Goal: Transaction & Acquisition: Purchase product/service

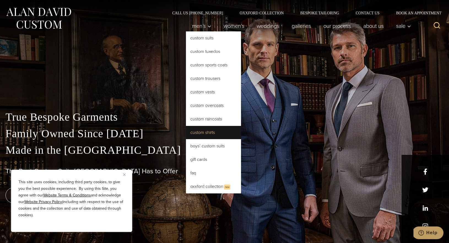
click at [209, 131] on link "Custom Shirts" at bounding box center [213, 132] width 55 height 13
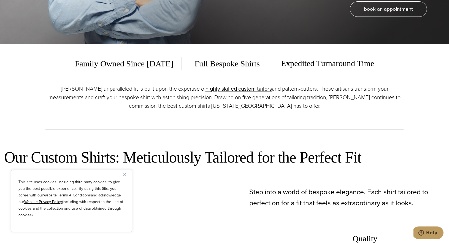
scroll to position [200, 0]
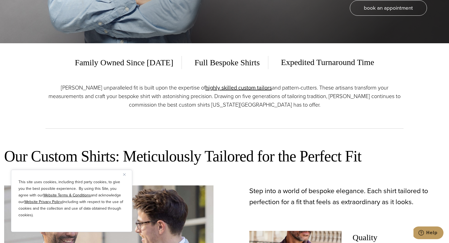
click at [124, 176] on button "Close" at bounding box center [126, 174] width 7 height 7
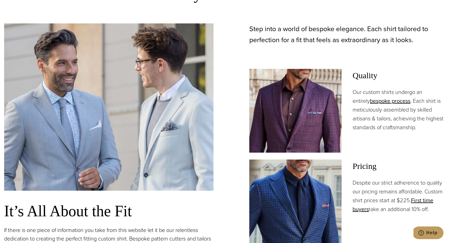
scroll to position [272, 0]
